Goal: Navigation & Orientation: Find specific page/section

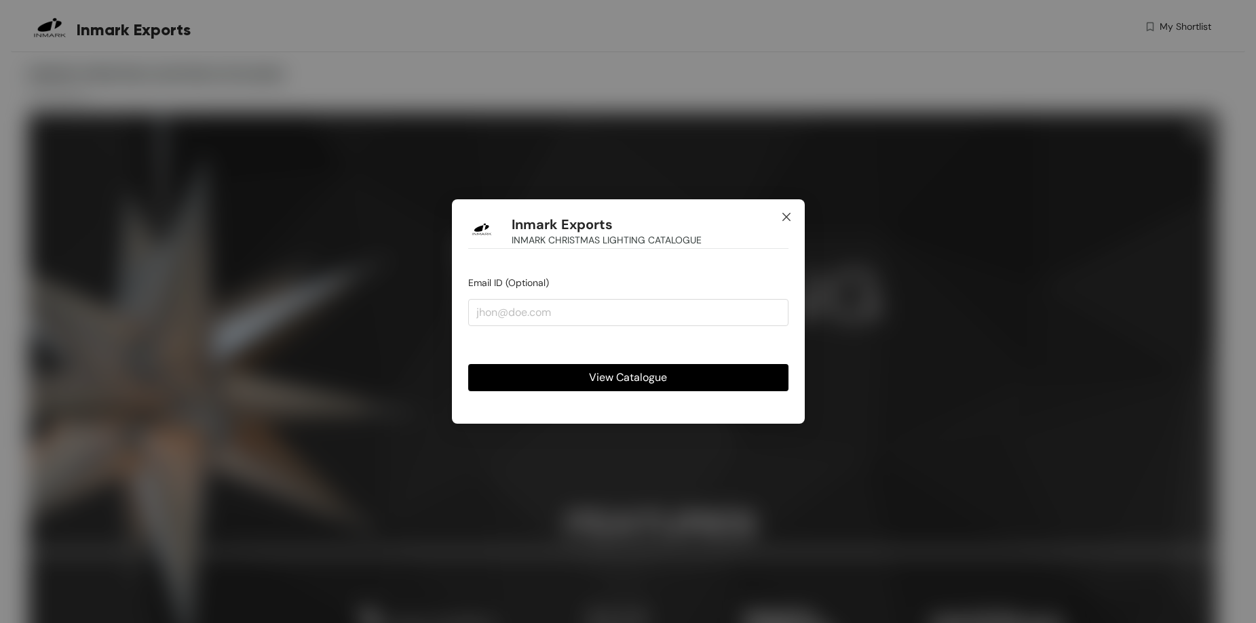
click at [788, 220] on icon "close" at bounding box center [786, 217] width 11 height 11
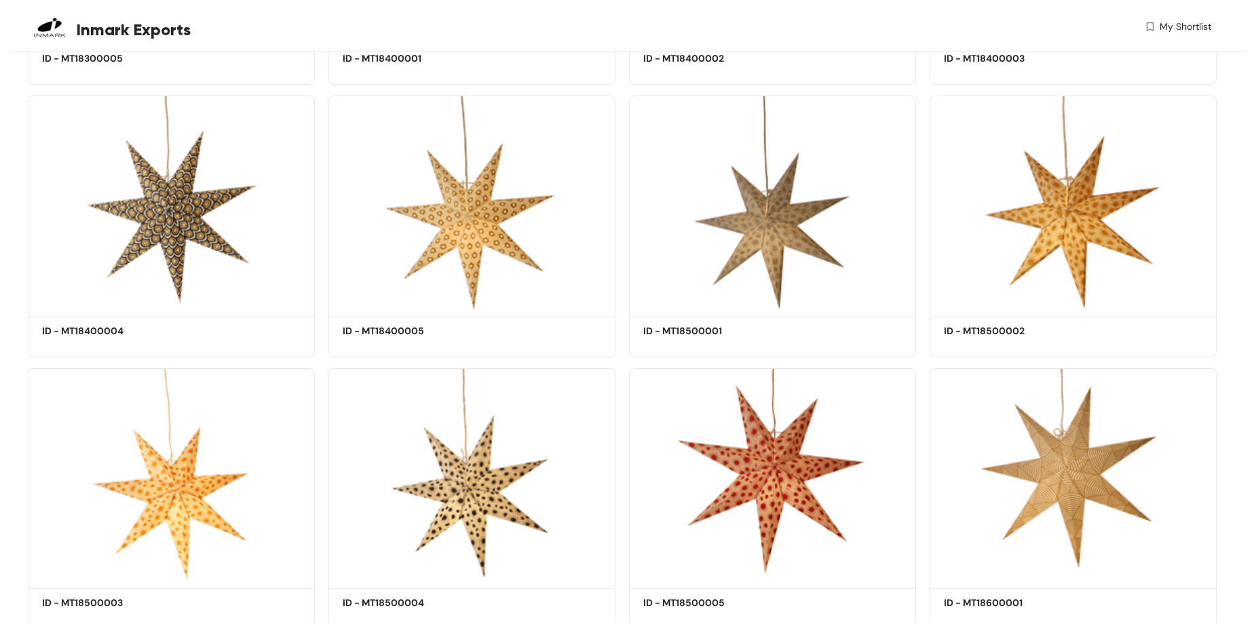
scroll to position [30081, 0]
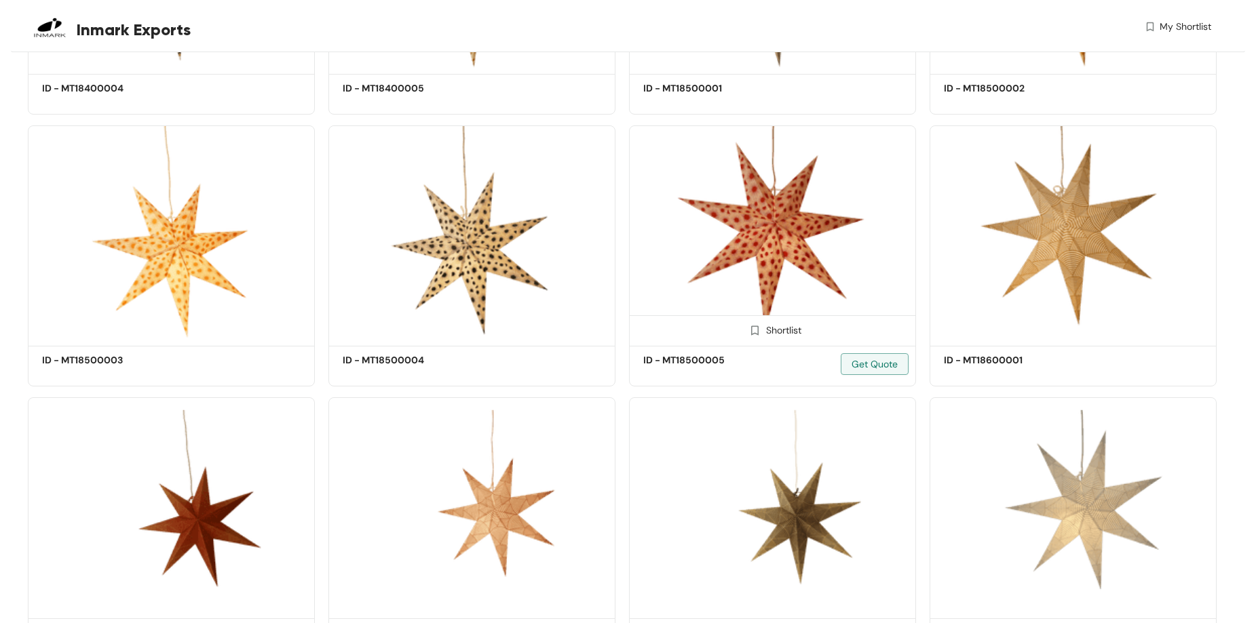
click at [784, 237] on img at bounding box center [772, 234] width 287 height 216
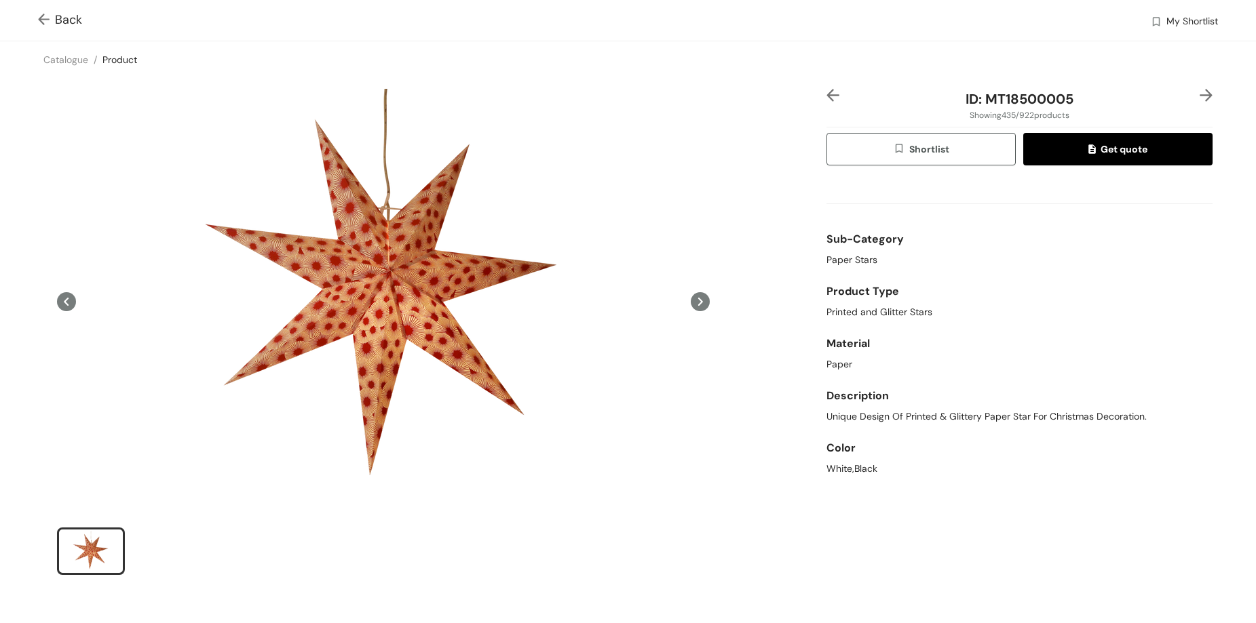
click at [1254, 504] on div "ID: MT18500005 Showing 435 / 922 products Shortlist Get quote Sub-Category Pape…" at bounding box center [627, 341] width 1261 height 526
click at [41, 20] on img at bounding box center [46, 21] width 17 height 14
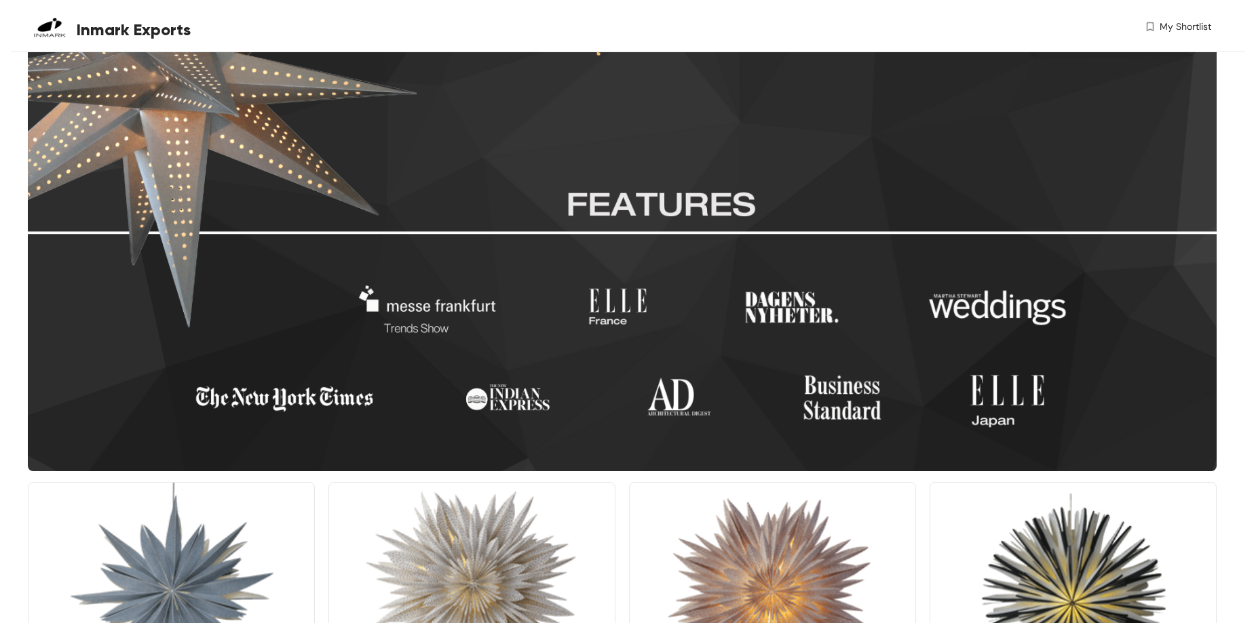
scroll to position [323, 0]
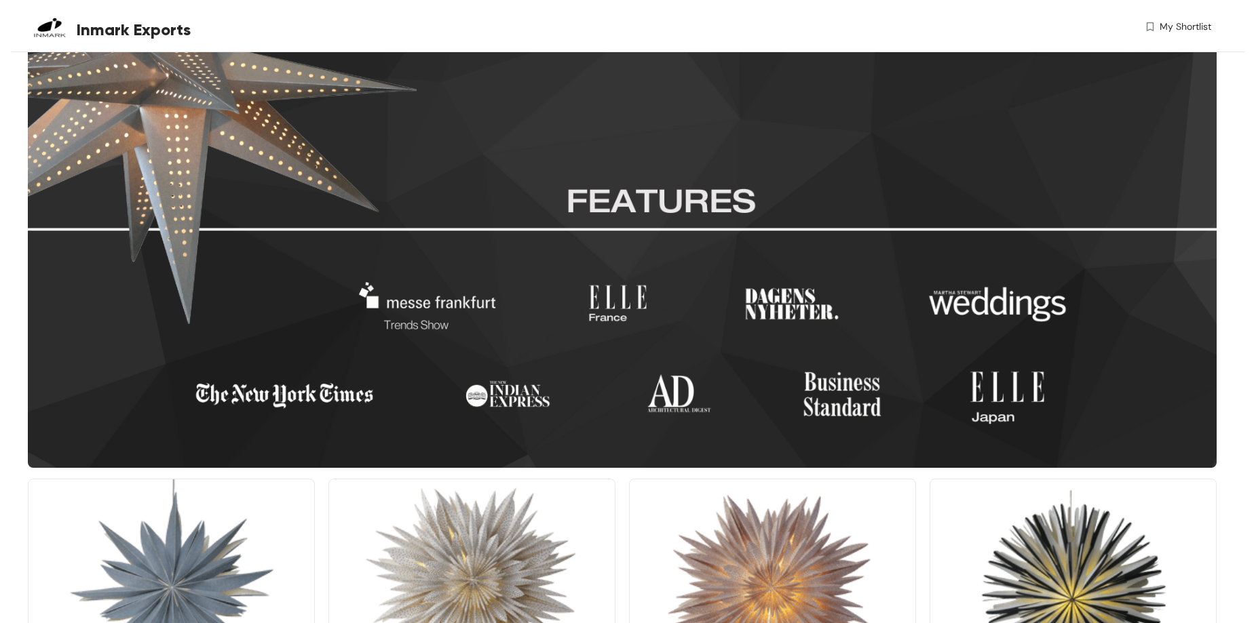
click at [123, 28] on span "Inmark Exports" at bounding box center [134, 30] width 114 height 24
drag, startPoint x: 195, startPoint y: 31, endPoint x: 33, endPoint y: 21, distance: 163.1
click at [33, 21] on div "Inmark Exports" at bounding box center [324, 29] width 592 height 59
copy div "Inmark Exports"
